Goal: Information Seeking & Learning: Compare options

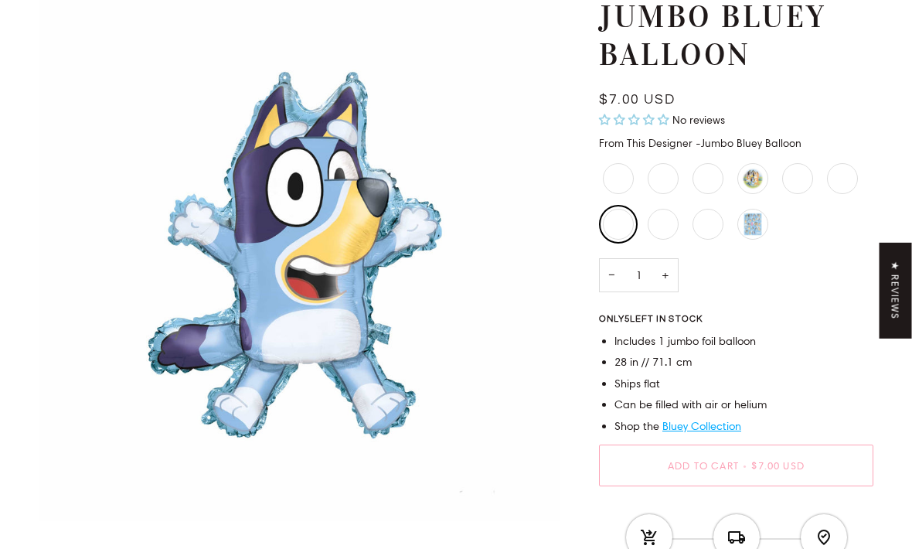
scroll to position [140, 0]
click at [759, 176] on div "Round Bluey Plates - Large" at bounding box center [753, 178] width 31 height 31
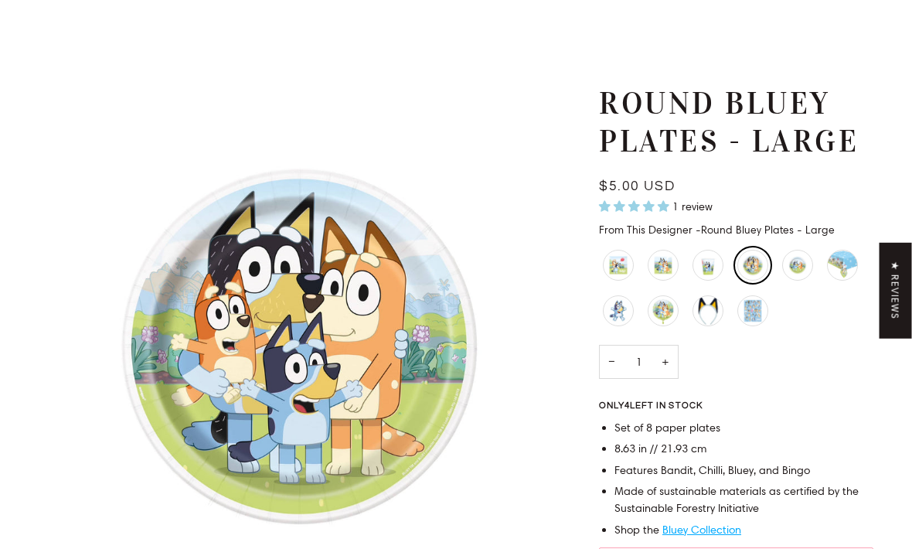
scroll to position [56, 0]
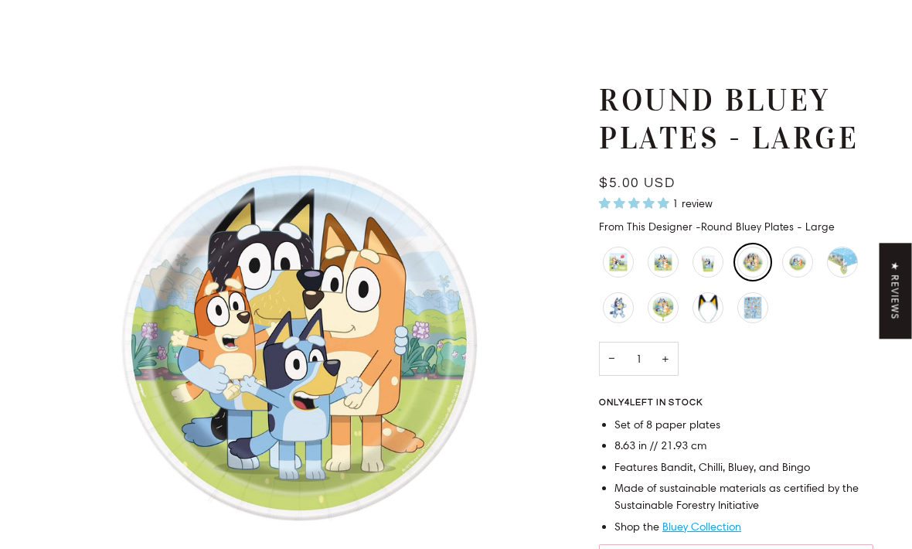
click at [761, 318] on div "Bluey Stickers" at bounding box center [753, 307] width 31 height 31
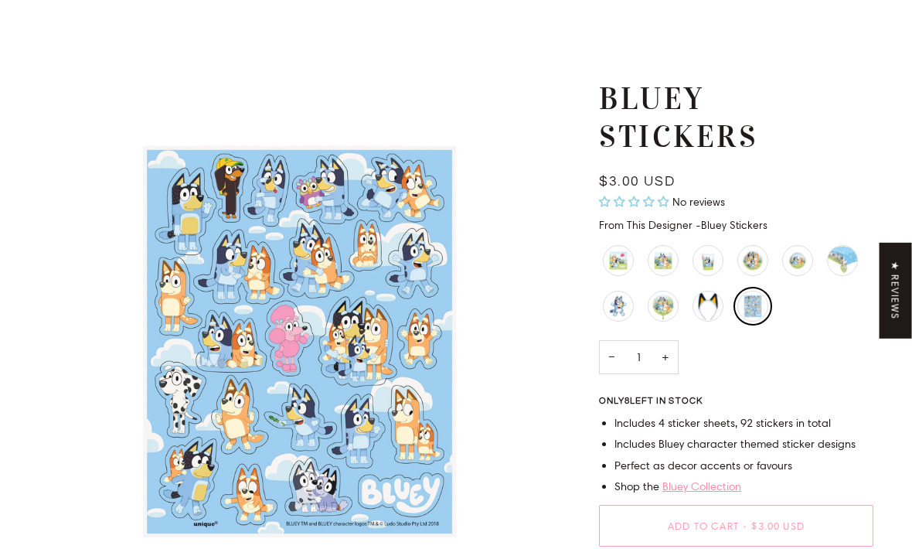
scroll to position [58, 0]
click at [632, 260] on div "Bluey and Bingo Napkins - Large" at bounding box center [618, 260] width 31 height 31
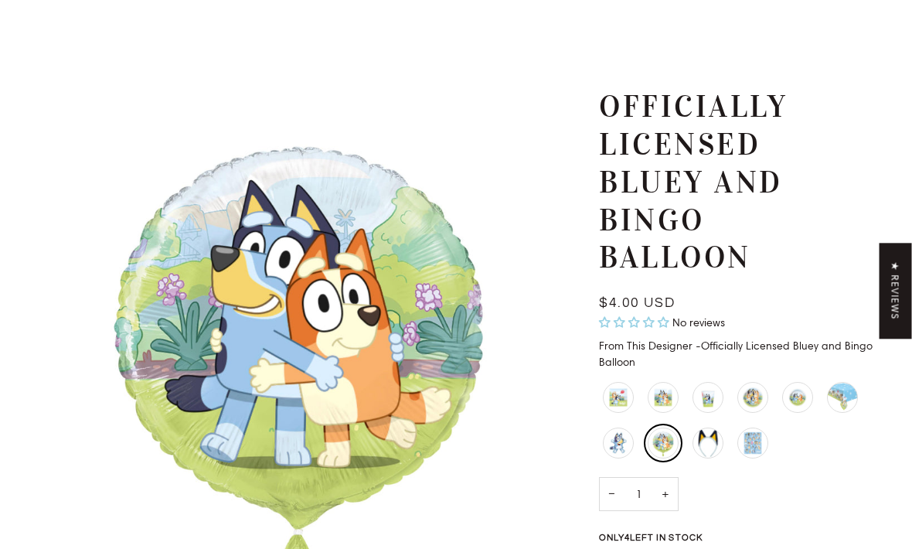
scroll to position [60, 0]
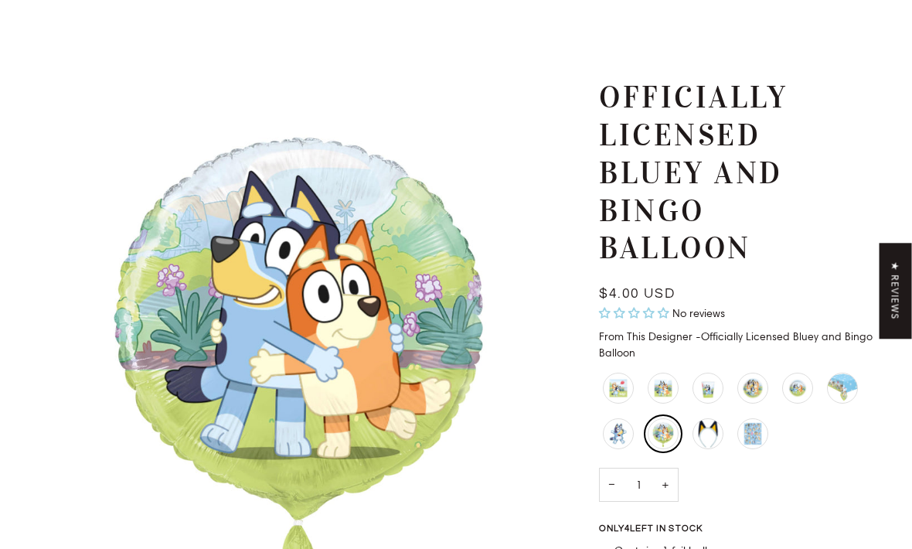
click at [803, 390] on div "Round Bluey Plates - Small" at bounding box center [797, 388] width 31 height 31
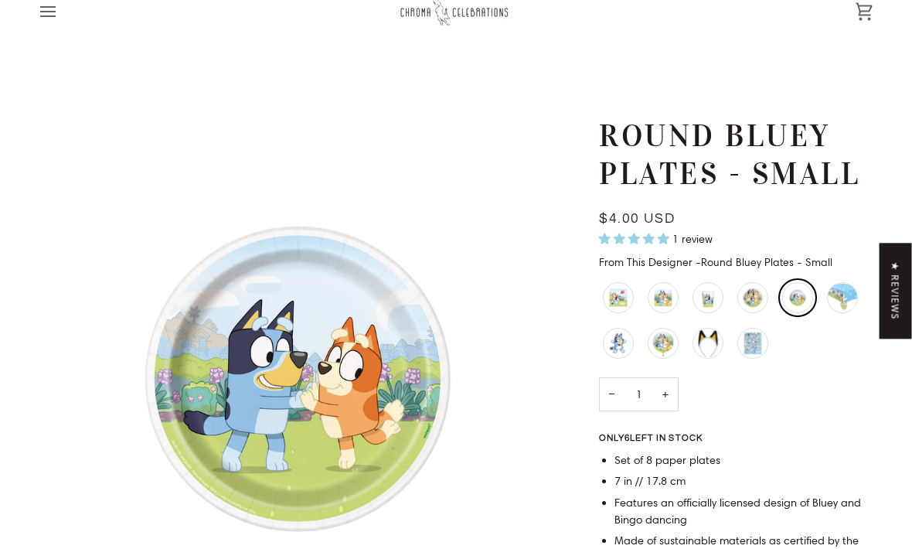
scroll to position [31, 0]
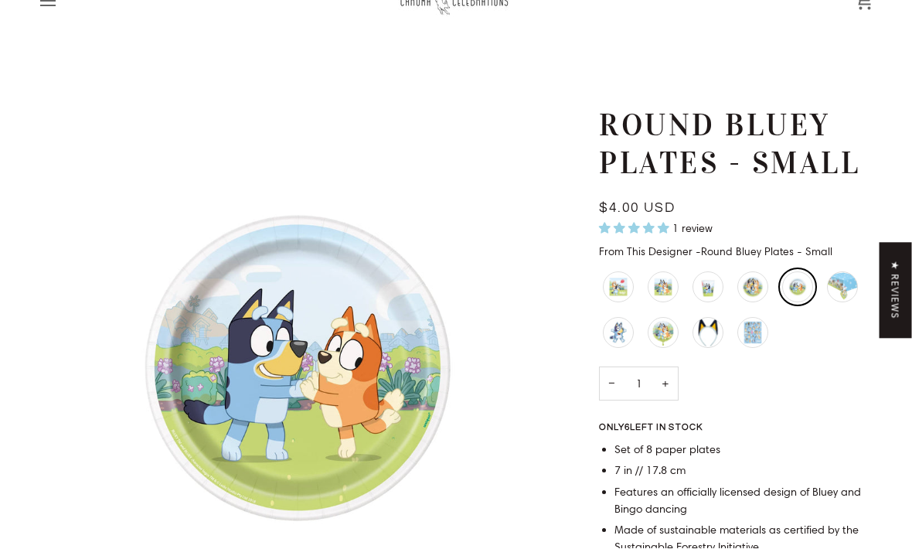
click at [756, 283] on div "Round Bluey Plates - Large" at bounding box center [753, 287] width 31 height 31
